Goal: Task Accomplishment & Management: Use online tool/utility

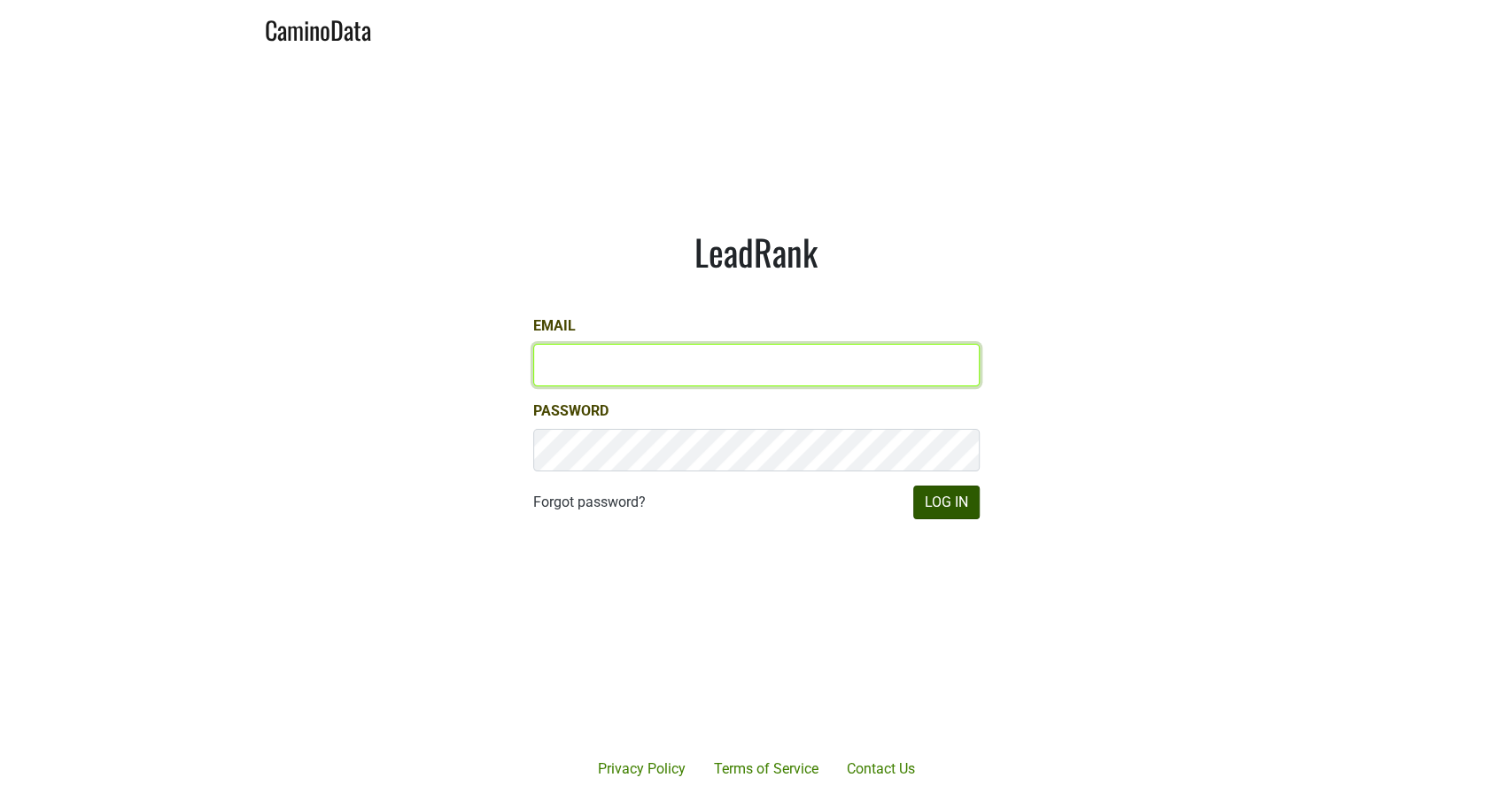
type input "michele@dumol.com"
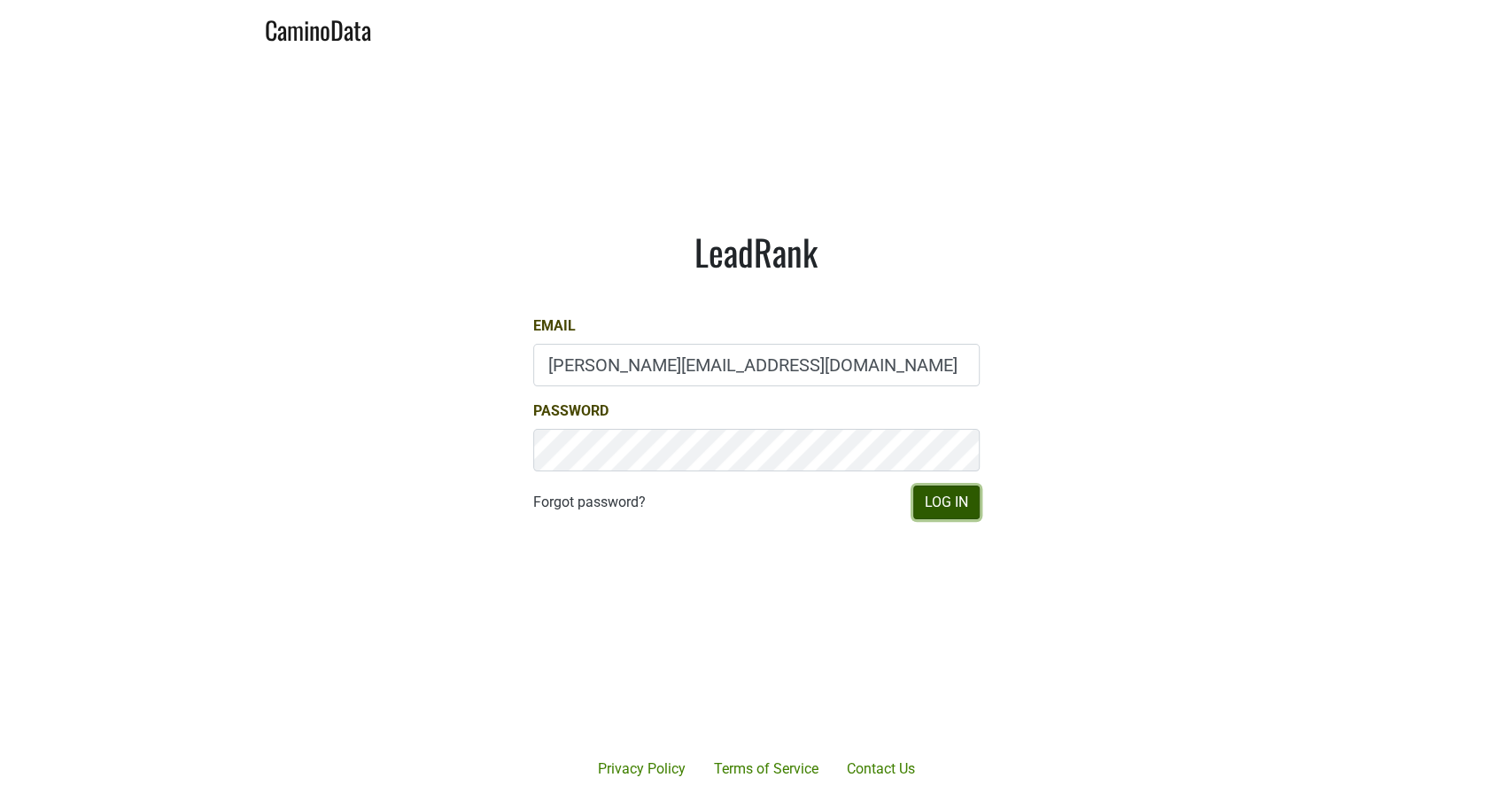
click at [936, 500] on button "Log In" at bounding box center [946, 503] width 67 height 34
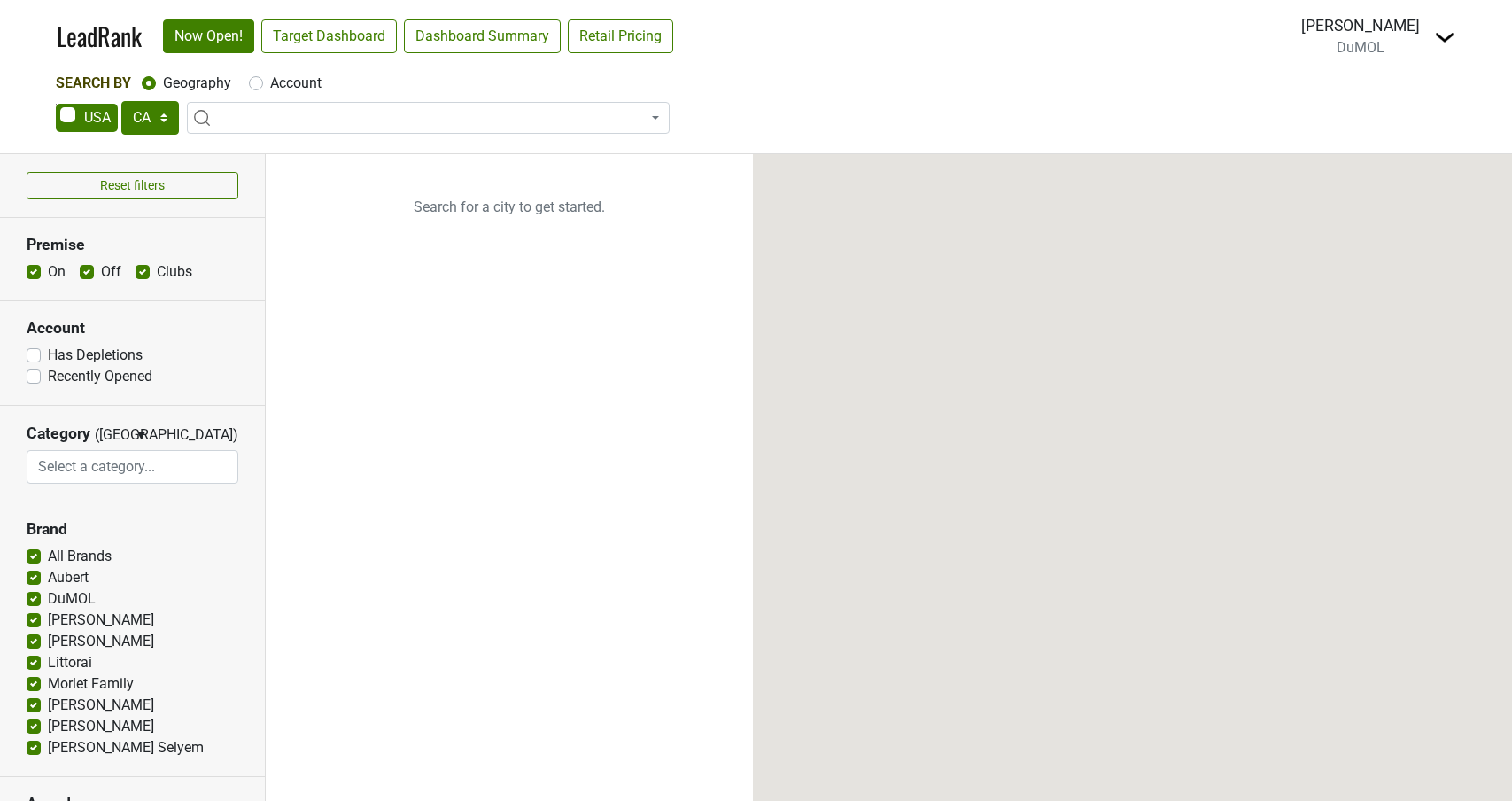
select select "CA"
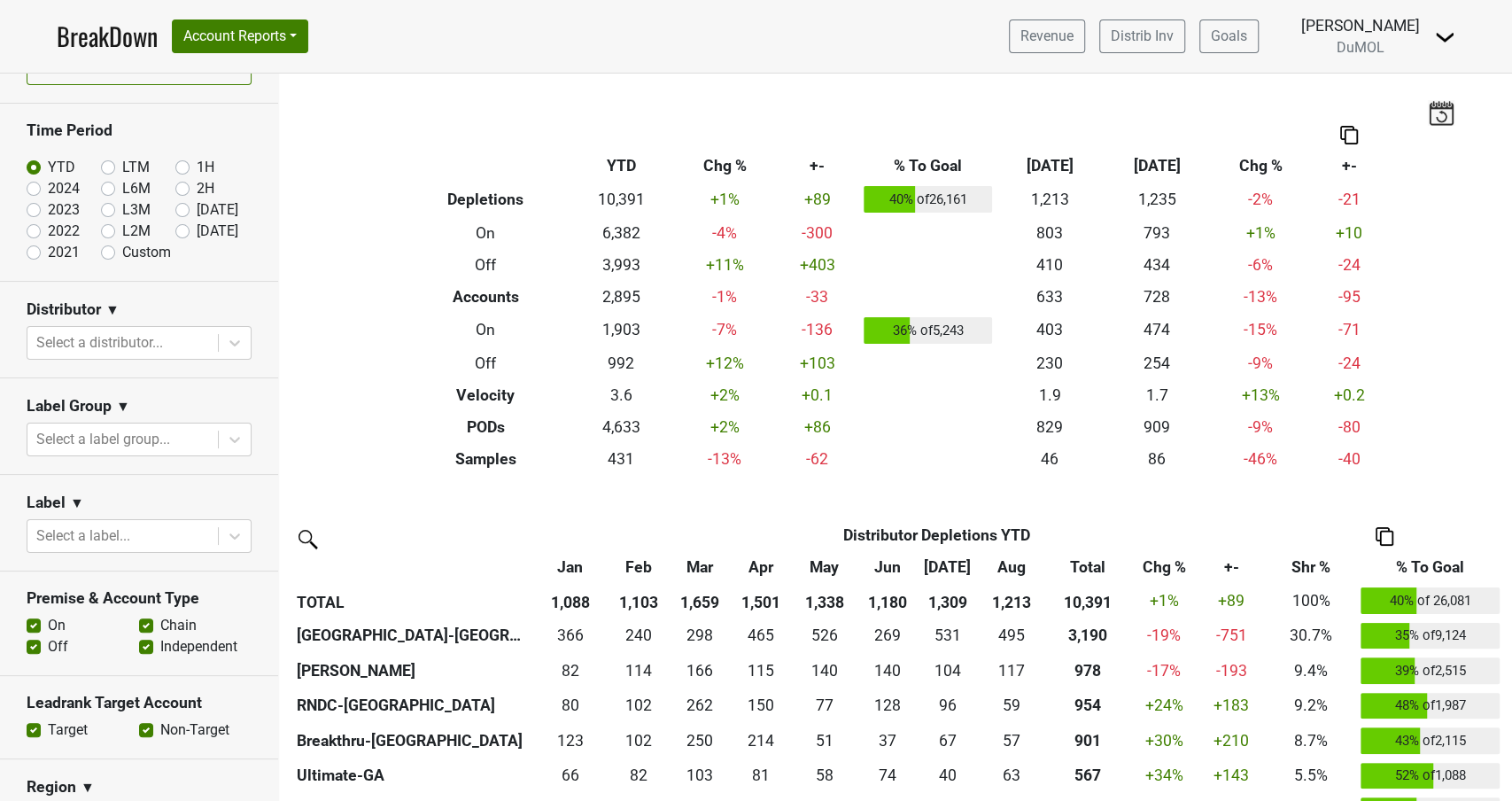
scroll to position [57, 0]
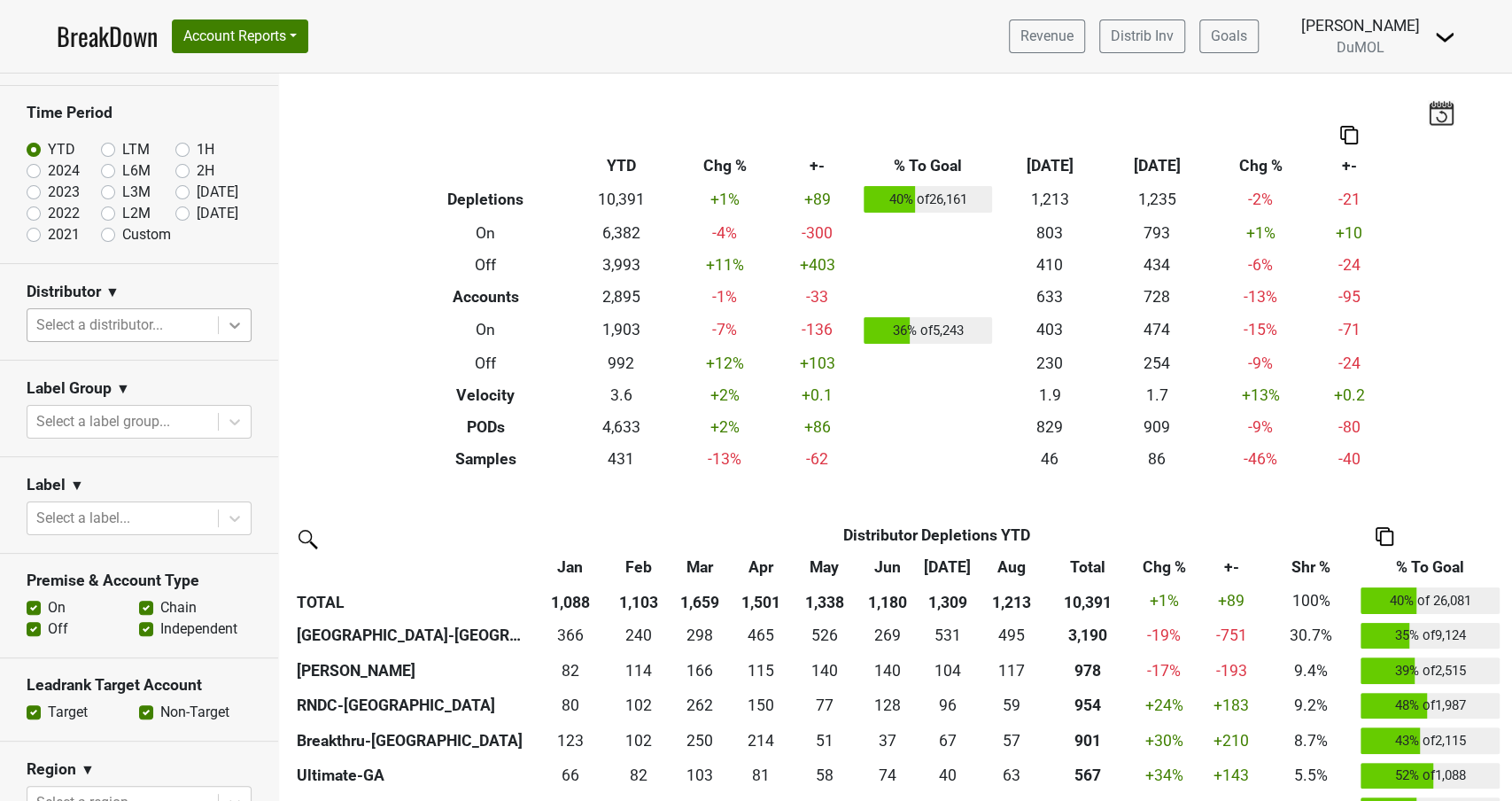
click at [225, 325] on div at bounding box center [234, 325] width 32 height 32
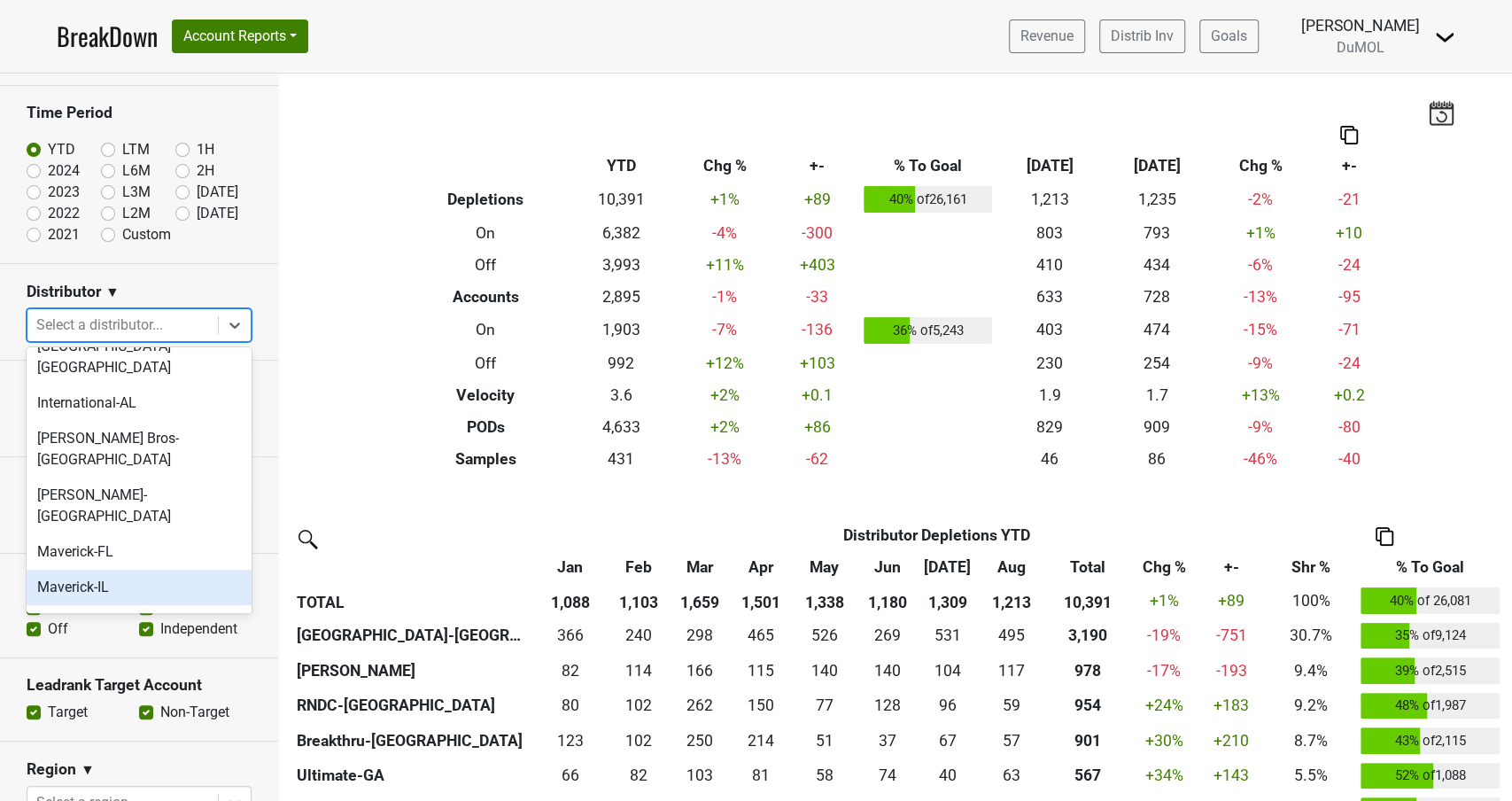
scroll to position [707, 0]
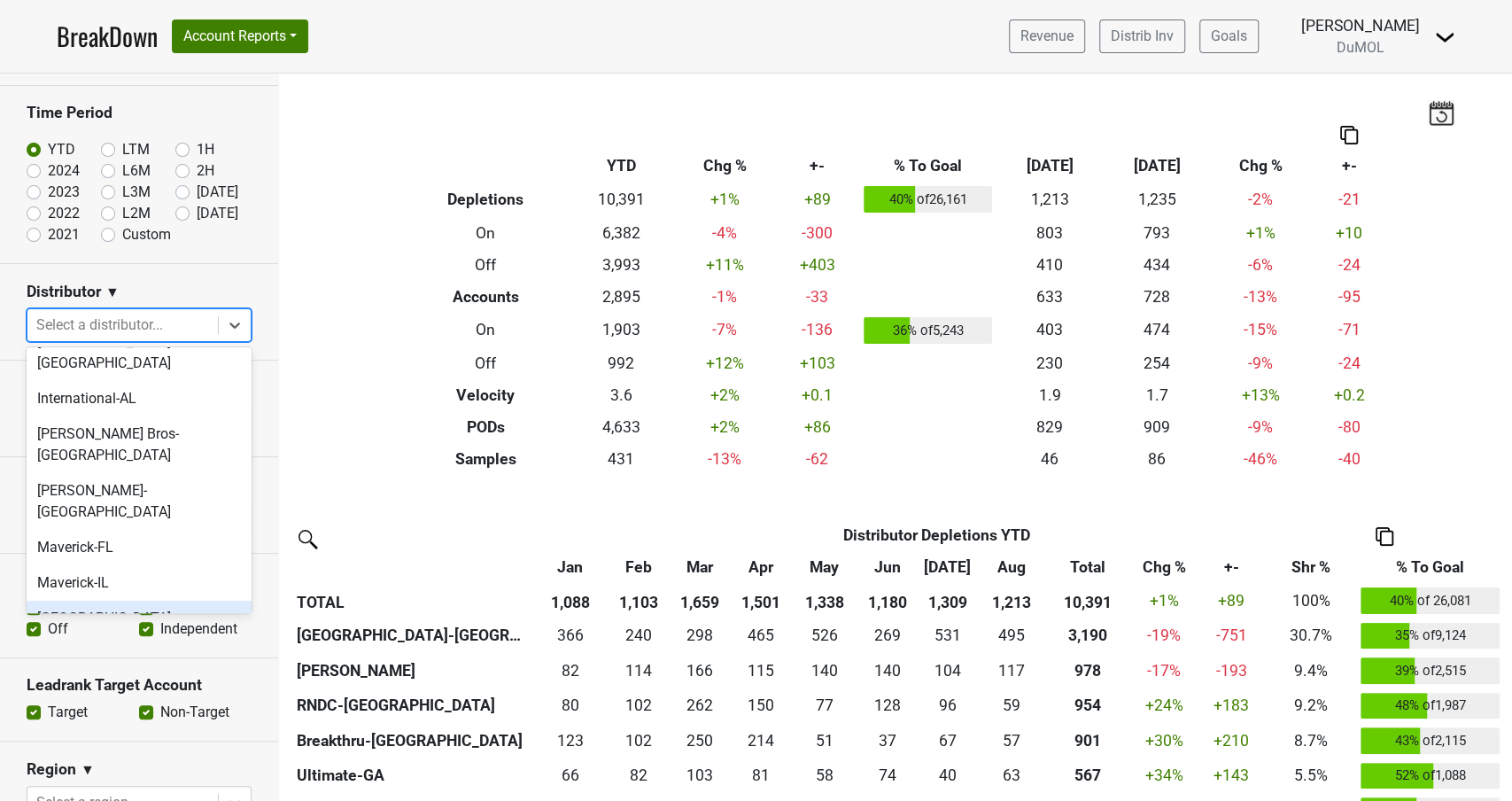
click at [134, 601] on div "Monterey-CA" at bounding box center [139, 629] width 225 height 56
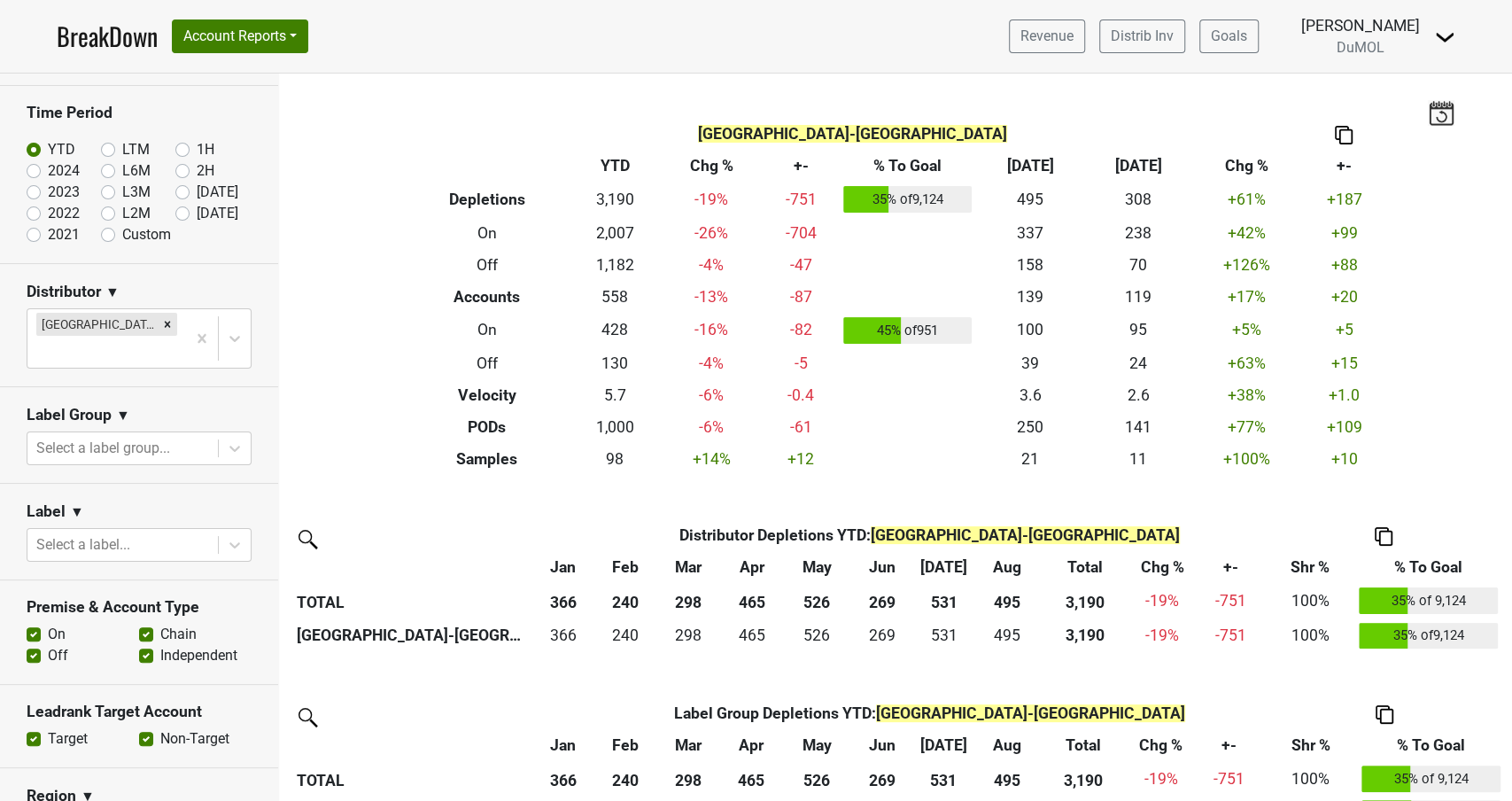
click at [197, 213] on label "Sep '25" at bounding box center [217, 213] width 41 height 22
click at [181, 213] on input "Sep '25" at bounding box center [211, 211] width 71 height 18
radio input "true"
